Goal: Task Accomplishment & Management: Use online tool/utility

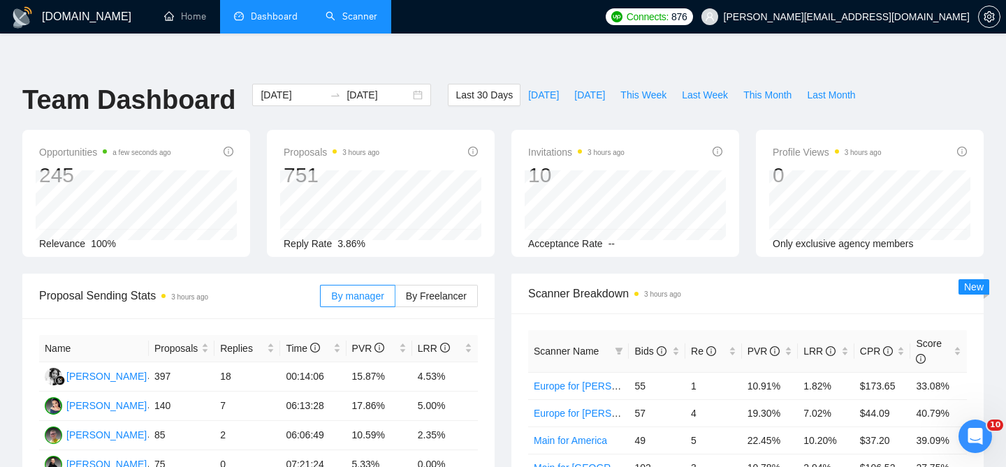
click at [362, 20] on link "Scanner" at bounding box center [351, 16] width 52 height 12
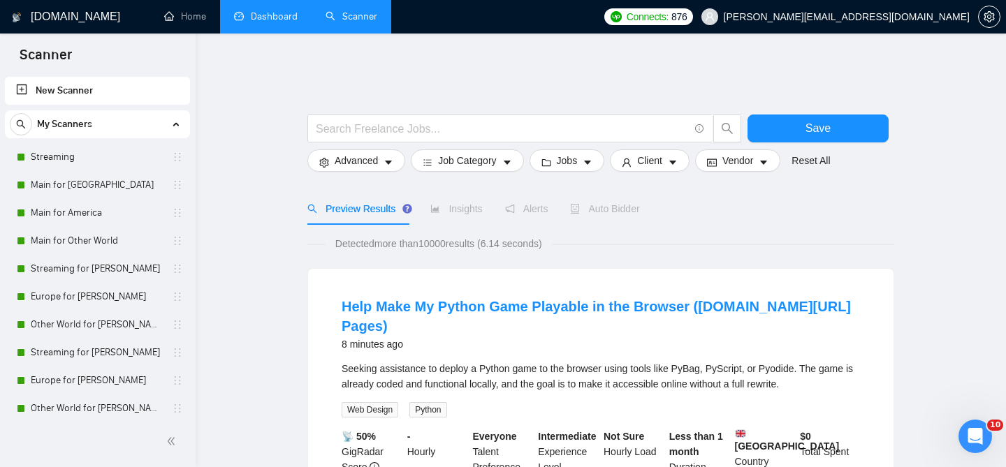
click at [279, 10] on link "Dashboard" at bounding box center [266, 16] width 64 height 12
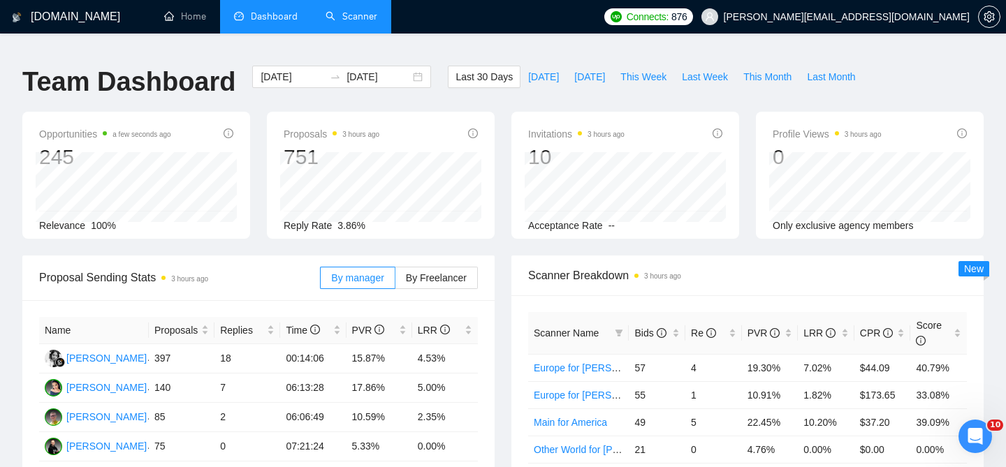
click at [350, 18] on link "Scanner" at bounding box center [351, 16] width 52 height 12
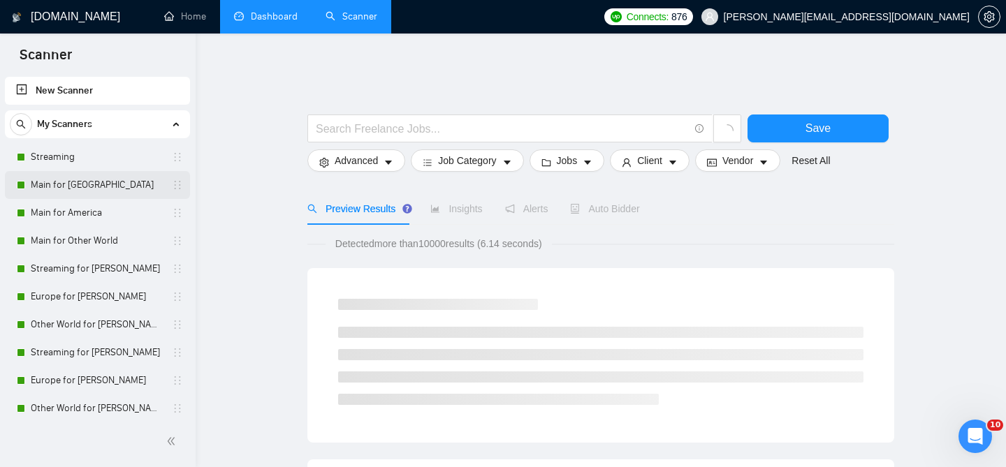
click at [108, 182] on link "Main for [GEOGRAPHIC_DATA]" at bounding box center [97, 185] width 133 height 28
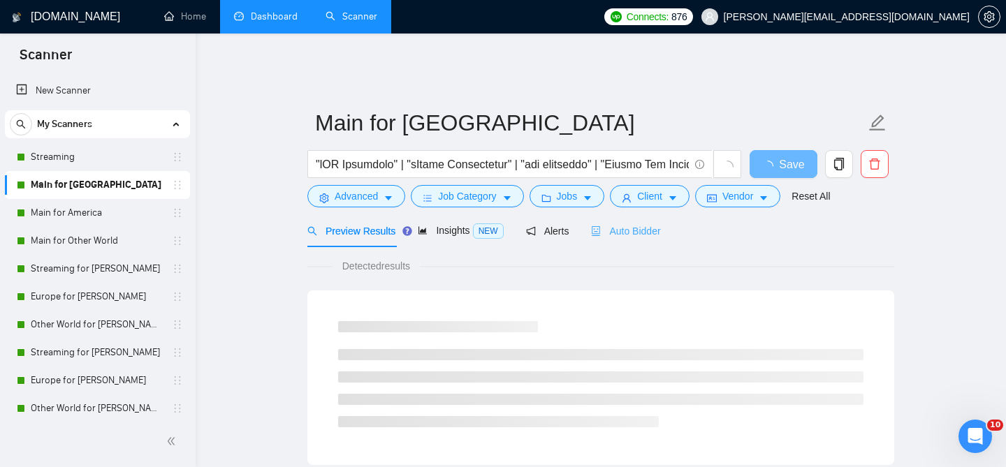
click at [631, 214] on div "Auto Bidder" at bounding box center [625, 230] width 69 height 33
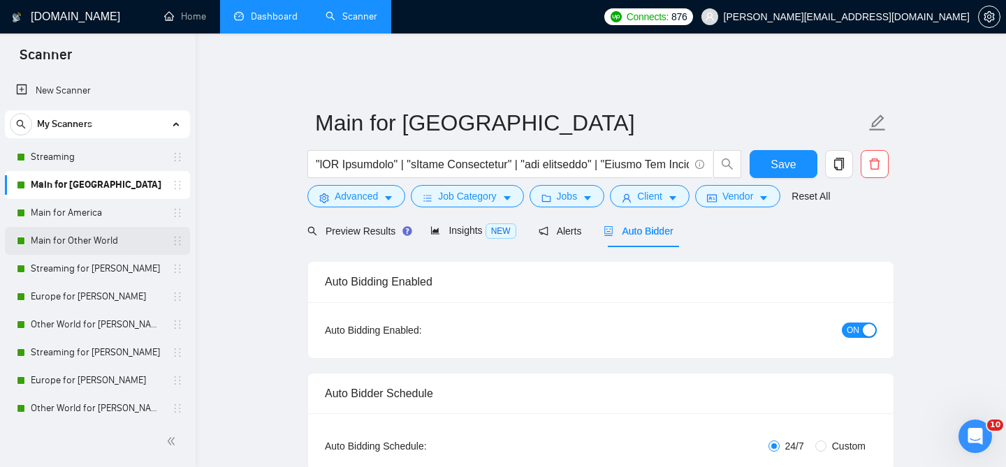
click at [108, 243] on link "Main for Other World" at bounding box center [97, 241] width 133 height 28
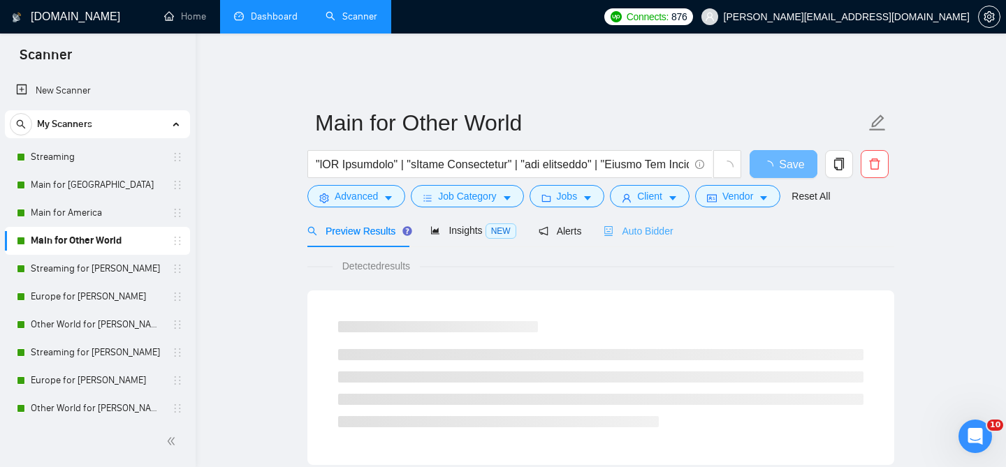
click at [630, 214] on div "Auto Bidder" at bounding box center [637, 230] width 69 height 33
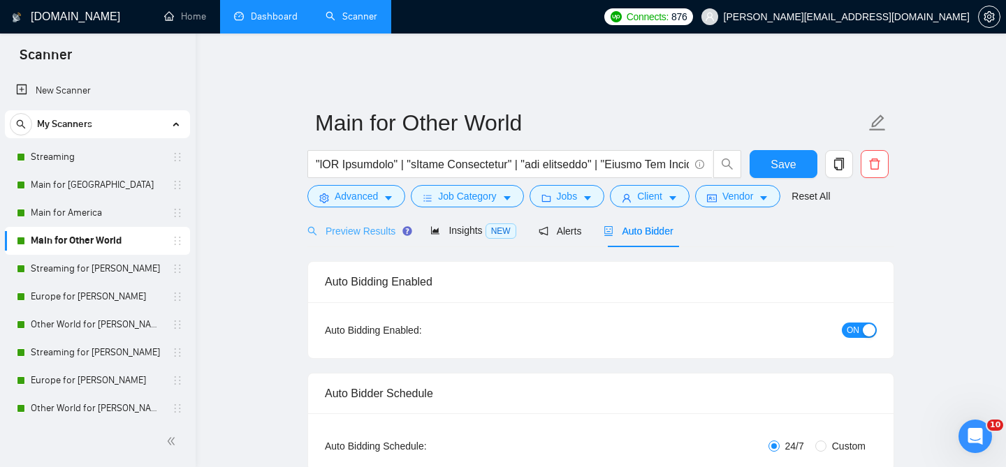
click at [364, 235] on div "Preview Results" at bounding box center [357, 230] width 101 height 33
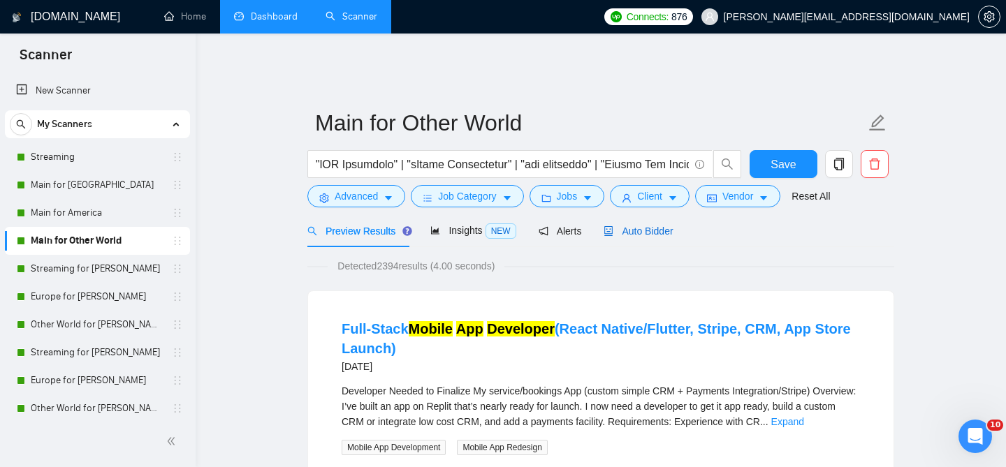
click at [632, 228] on div "Auto Bidder" at bounding box center [637, 231] width 69 height 15
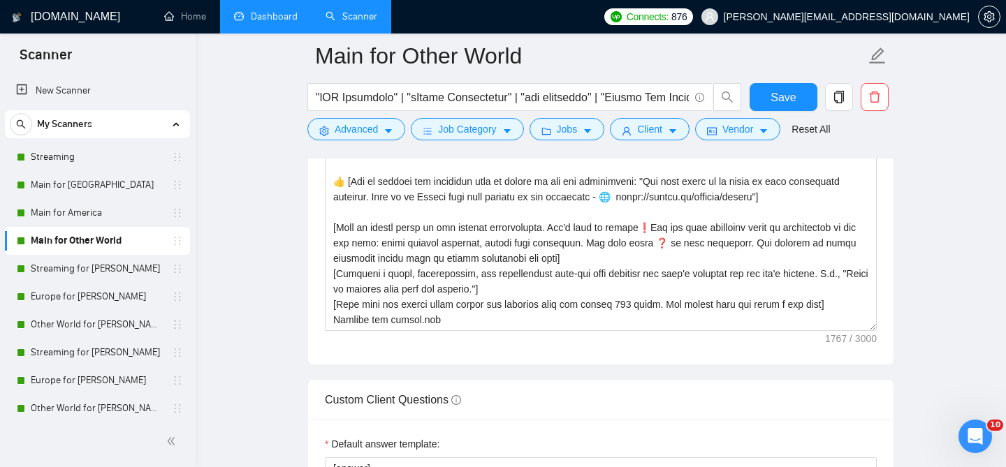
scroll to position [1823, 0]
click at [276, 10] on link "Dashboard" at bounding box center [266, 16] width 64 height 12
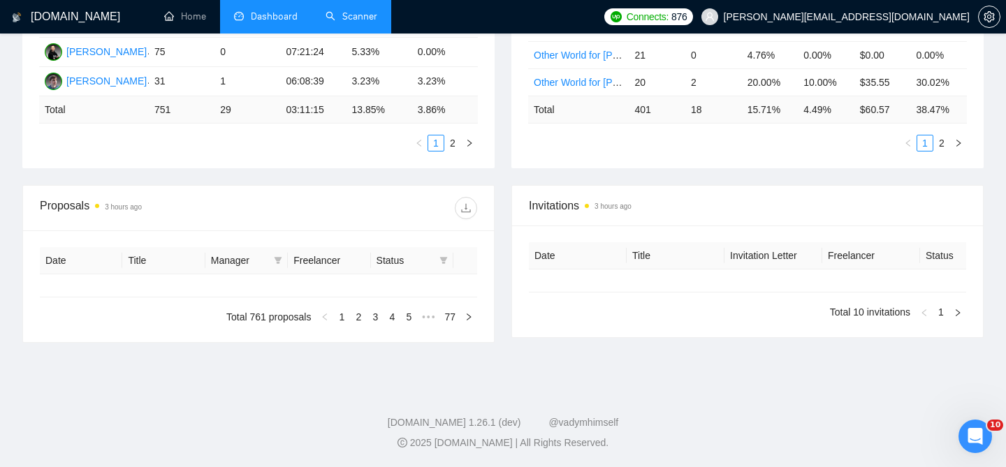
type input "[DATE]"
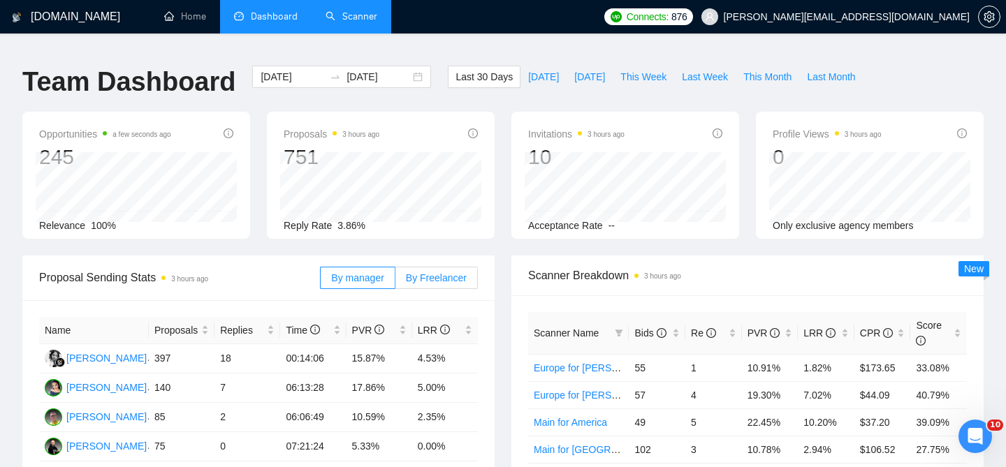
click at [439, 272] on span "By Freelancer" at bounding box center [436, 277] width 61 height 11
click at [395, 281] on input "By Freelancer" at bounding box center [395, 281] width 0 height 0
click at [636, 69] on span "This Week" at bounding box center [643, 76] width 46 height 15
type input "[DATE]"
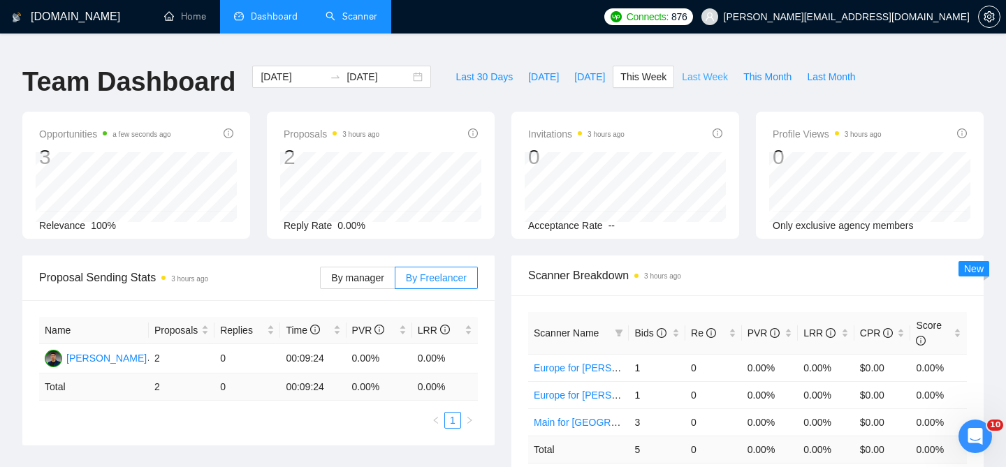
click at [716, 69] on span "Last Week" at bounding box center [705, 76] width 46 height 15
type input "[DATE]"
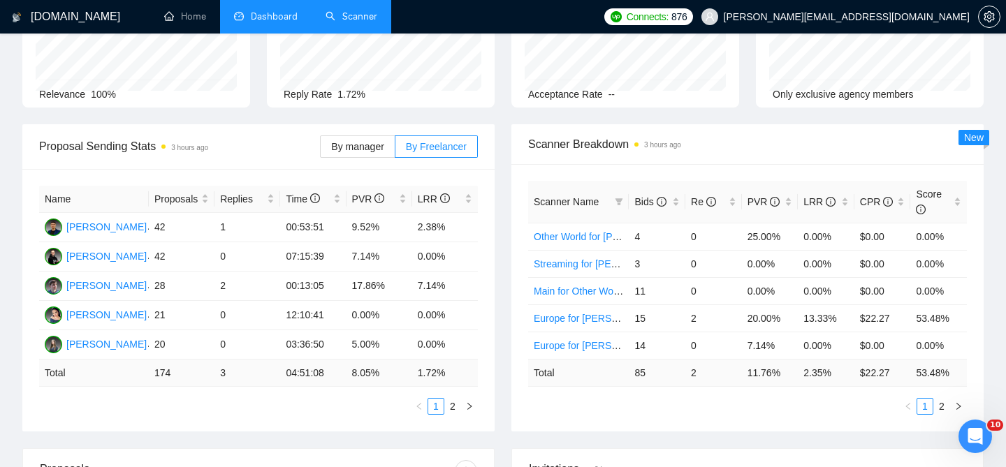
scroll to position [136, 0]
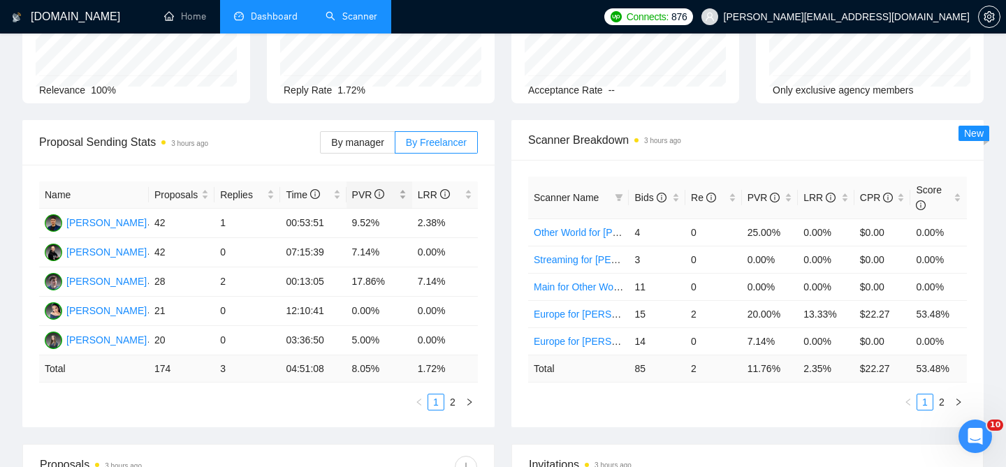
click at [403, 187] on div "PVR" at bounding box center [379, 194] width 54 height 15
click at [513, 216] on div "Scanner Name Bids Re PVR LRR CPR Score Other World for [PERSON_NAME] 4 0 25.00%…" at bounding box center [747, 294] width 472 height 268
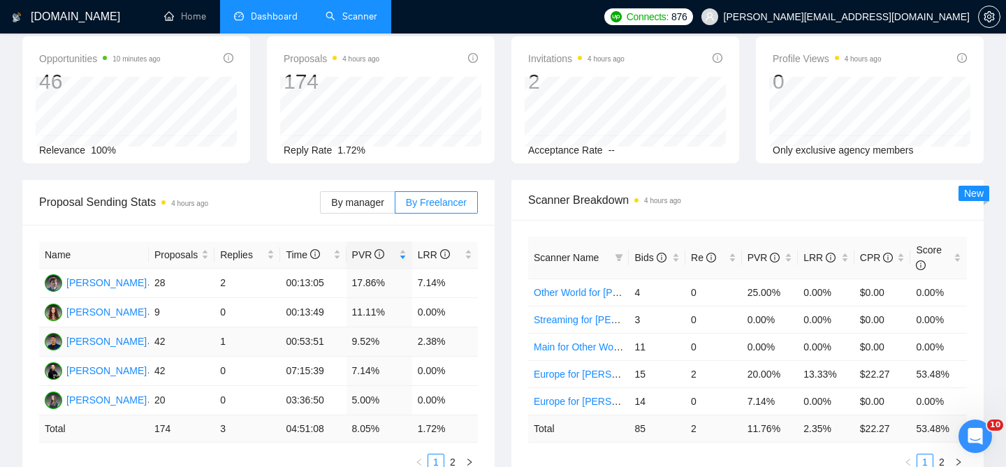
scroll to position [0, 0]
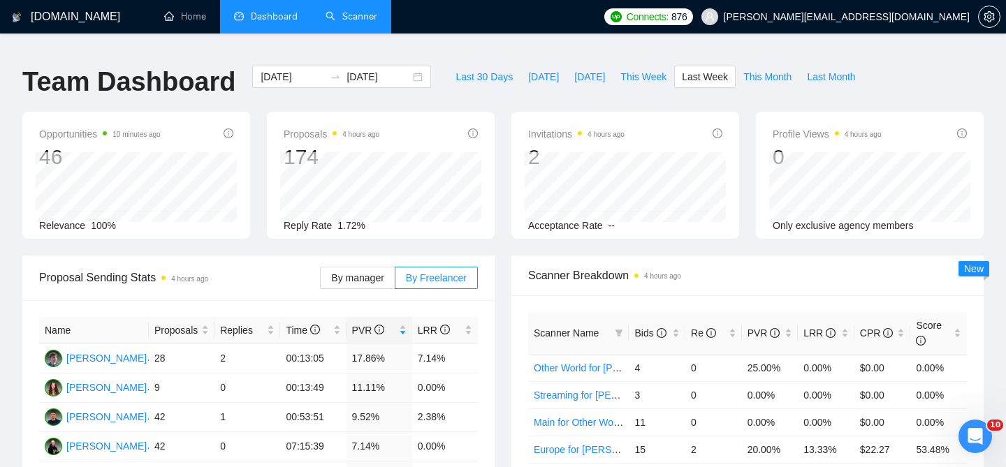
click at [344, 10] on link "Scanner" at bounding box center [351, 16] width 52 height 12
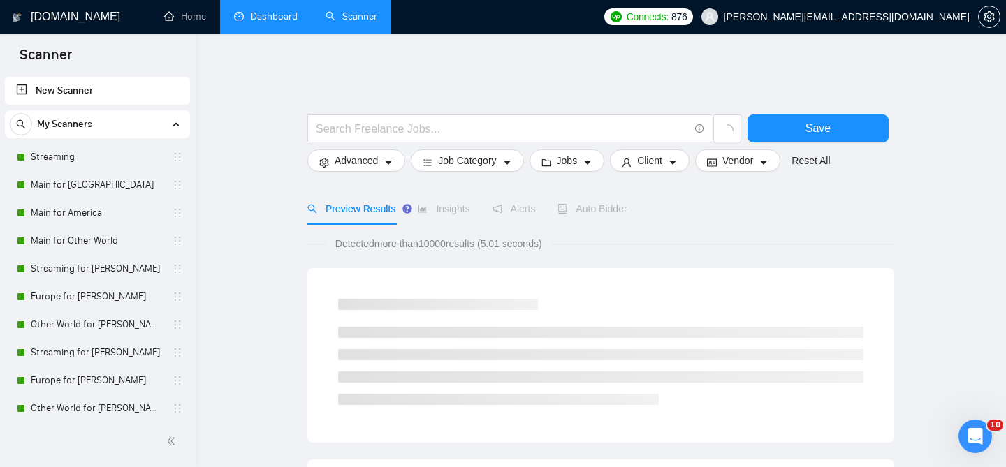
click at [255, 17] on link "Dashboard" at bounding box center [266, 16] width 64 height 12
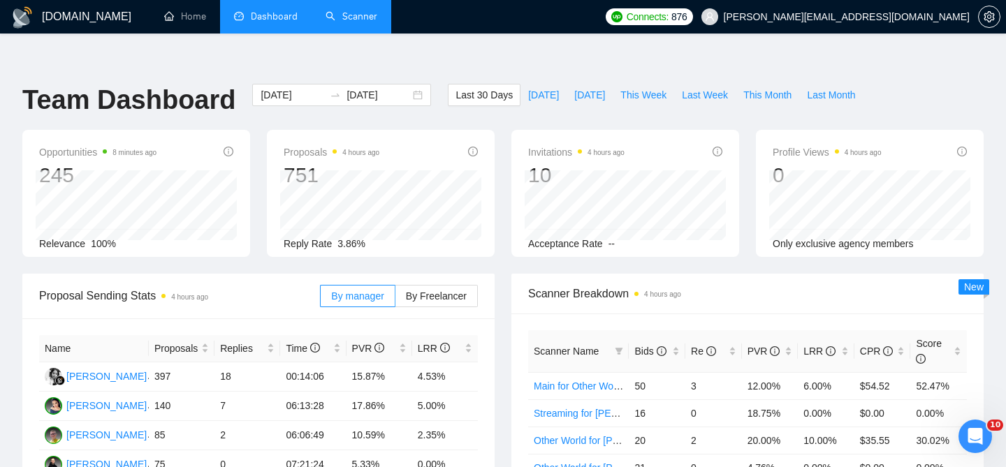
click at [377, 10] on link "Scanner" at bounding box center [351, 16] width 52 height 12
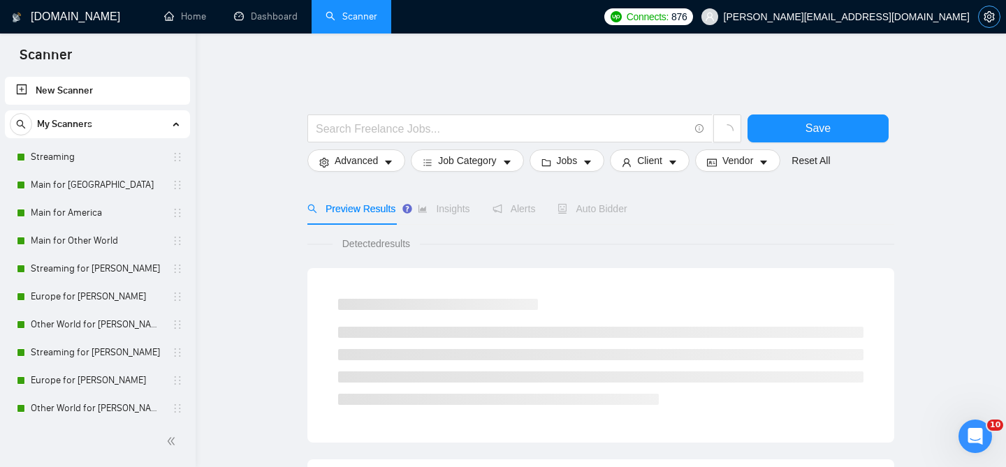
click at [988, 19] on icon "setting" at bounding box center [988, 16] width 11 height 11
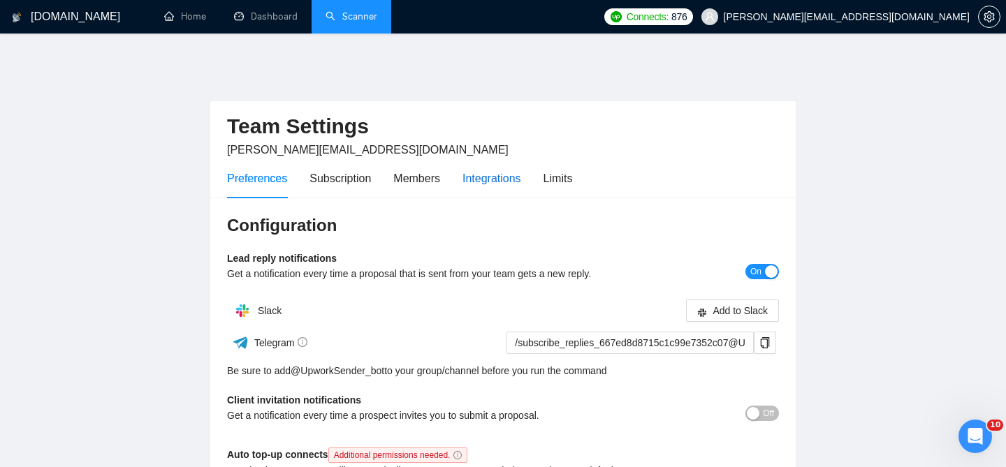
click at [485, 175] on div "Integrations" at bounding box center [491, 178] width 59 height 17
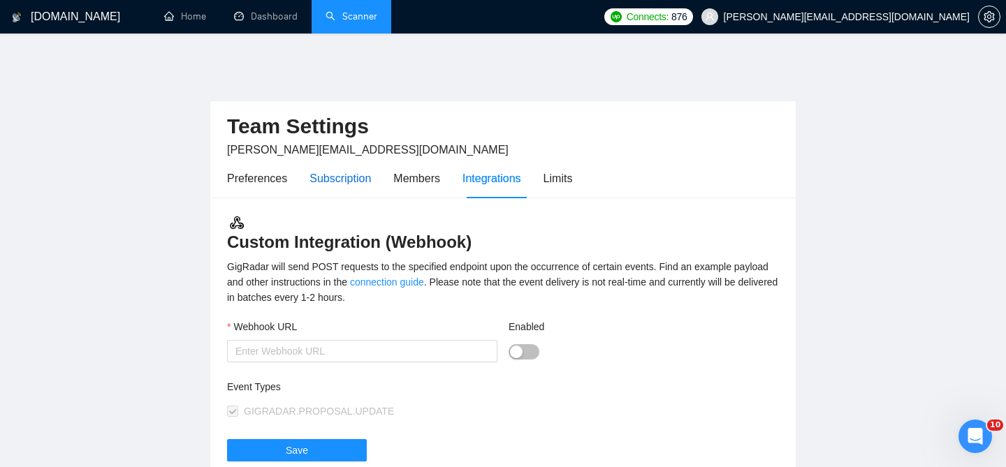
click at [371, 173] on div "Subscription" at bounding box center [339, 178] width 61 height 17
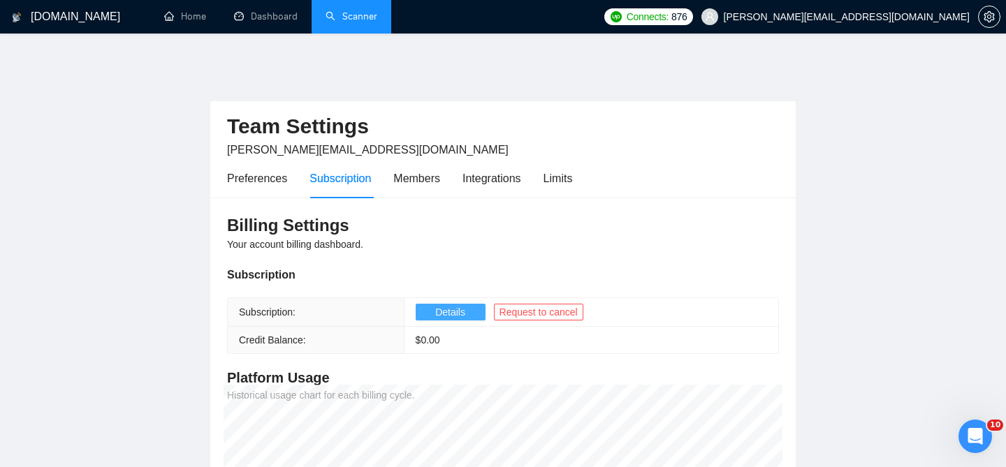
click at [464, 305] on span "Details" at bounding box center [450, 312] width 30 height 15
